Goal: Information Seeking & Learning: Learn about a topic

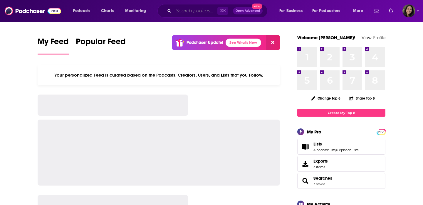
click at [196, 10] on input "Search podcasts, credits, & more..." at bounding box center [196, 10] width 44 height 9
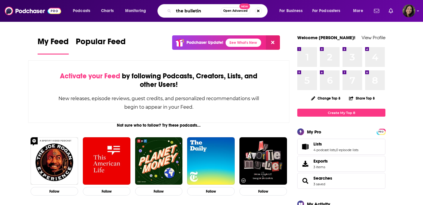
type input "the bulletin"
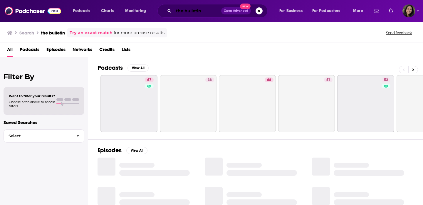
click at [196, 10] on input "the bulletin" at bounding box center [198, 10] width 48 height 9
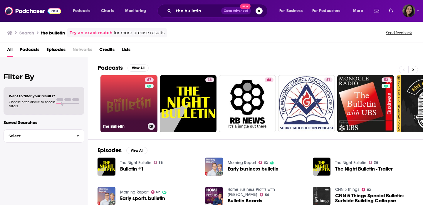
click at [141, 88] on link "67 The Bulletin" at bounding box center [129, 103] width 57 height 57
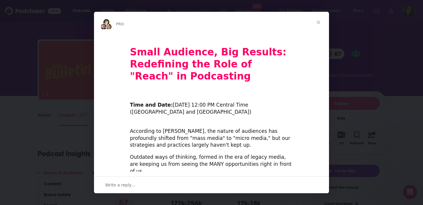
click at [318, 23] on span "Close" at bounding box center [318, 22] width 21 height 21
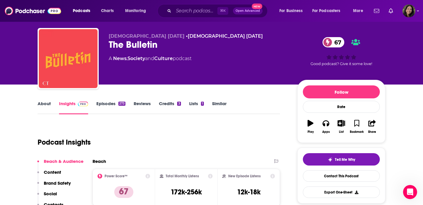
scroll to position [16, 0]
